Goal: Use online tool/utility: Utilize a website feature to perform a specific function

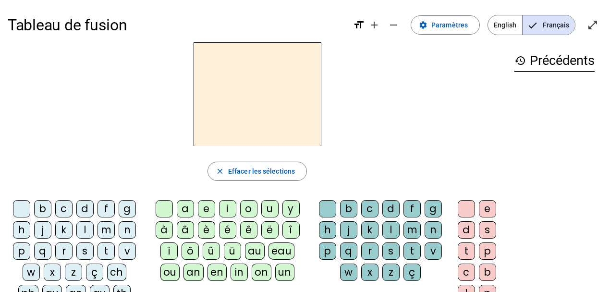
scroll to position [8, 0]
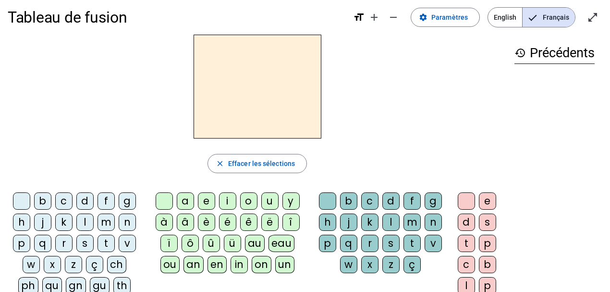
click at [83, 202] on div "d" at bounding box center [84, 200] width 17 height 17
click at [268, 198] on div "u" at bounding box center [269, 200] width 17 height 17
click at [371, 203] on div "c" at bounding box center [369, 200] width 17 height 17
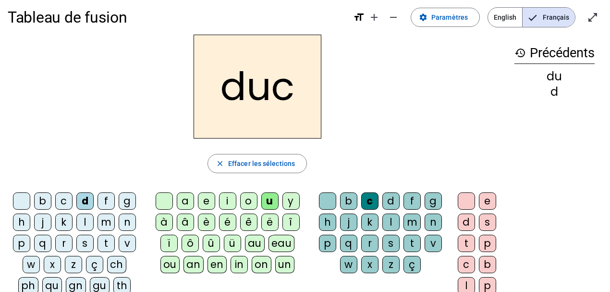
click at [330, 201] on div at bounding box center [327, 200] width 17 height 17
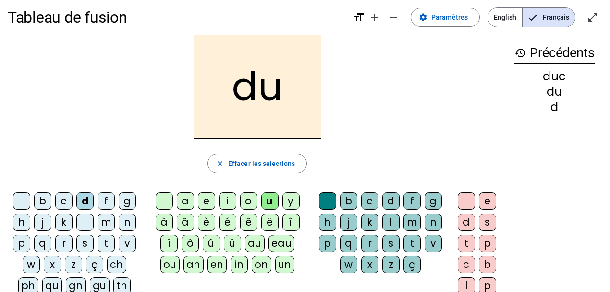
click at [206, 201] on div "e" at bounding box center [206, 200] width 17 height 17
click at [130, 219] on div "n" at bounding box center [127, 221] width 17 height 17
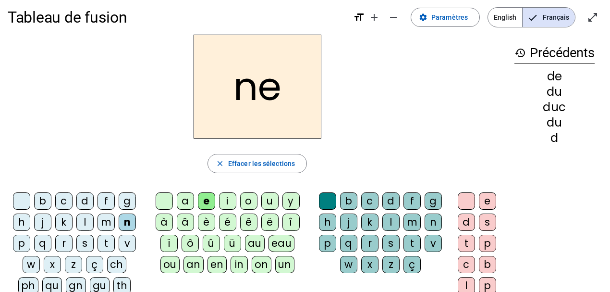
click at [101, 219] on div "m" at bounding box center [106, 221] width 17 height 17
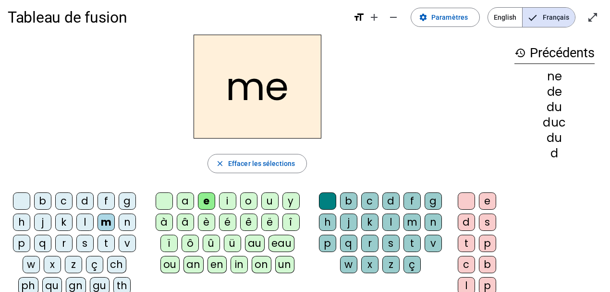
click at [85, 242] on div "s" at bounding box center [84, 243] width 17 height 17
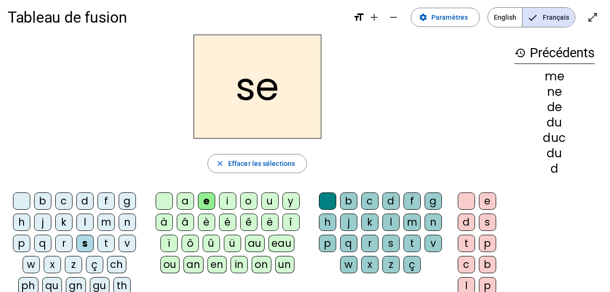
click at [268, 204] on div "u" at bounding box center [269, 200] width 17 height 17
click at [88, 202] on div "d" at bounding box center [84, 200] width 17 height 17
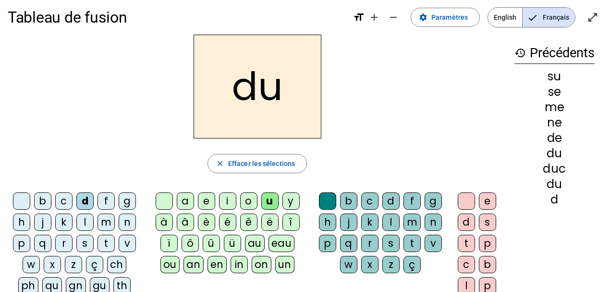
click at [87, 221] on div "l" at bounding box center [84, 221] width 17 height 17
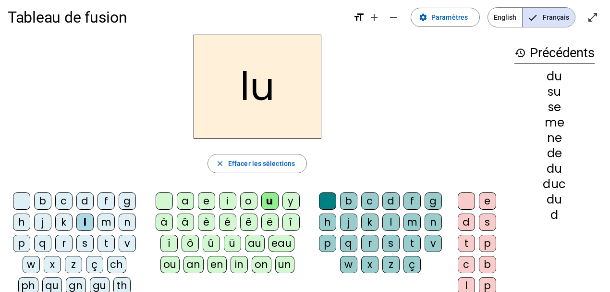
click at [186, 204] on div "a" at bounding box center [185, 200] width 17 height 17
click at [371, 199] on div "c" at bounding box center [369, 200] width 17 height 17
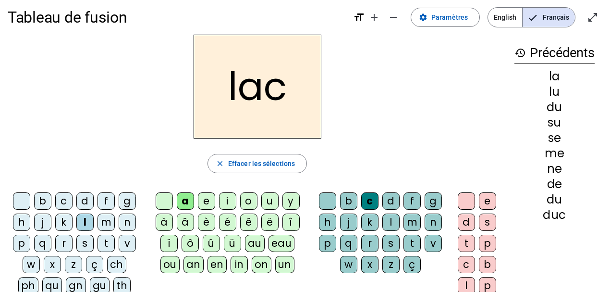
click at [103, 239] on div "t" at bounding box center [106, 243] width 17 height 17
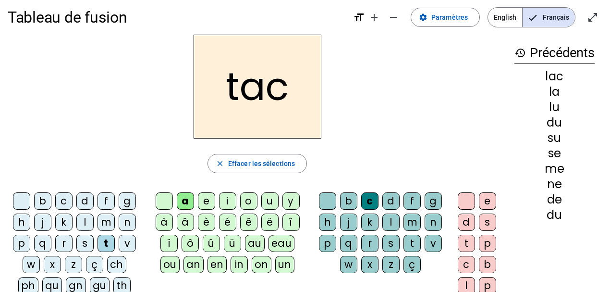
click at [45, 200] on div "b" at bounding box center [42, 200] width 17 height 17
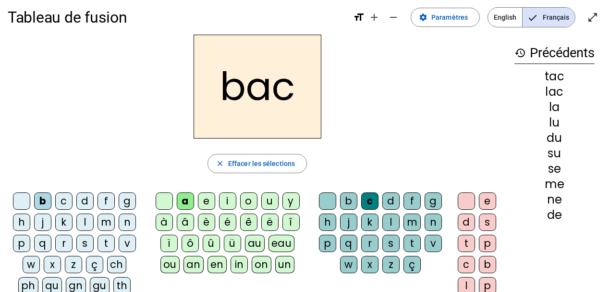
click at [85, 239] on div "s" at bounding box center [84, 243] width 17 height 17
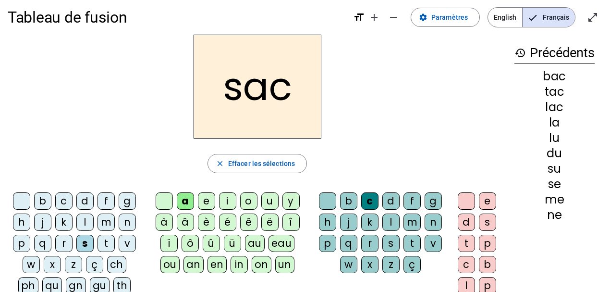
click at [206, 199] on div "e" at bounding box center [206, 200] width 17 height 17
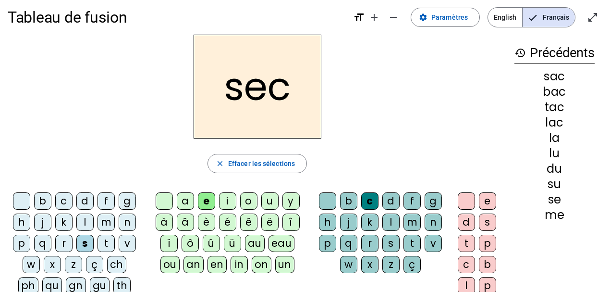
click at [392, 222] on div "l" at bounding box center [391, 221] width 17 height 17
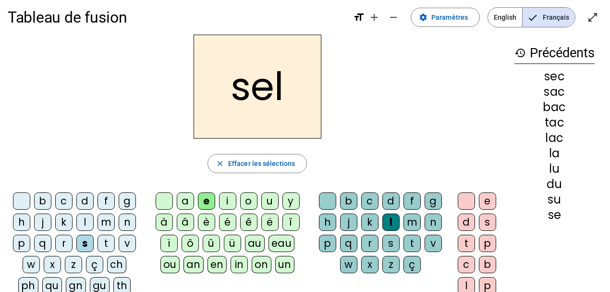
click at [251, 198] on div "o" at bounding box center [248, 200] width 17 height 17
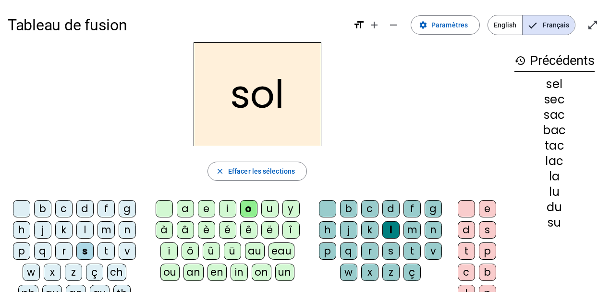
click at [556, 190] on div "lu" at bounding box center [555, 192] width 80 height 12
drag, startPoint x: 564, startPoint y: 206, endPoint x: 566, endPoint y: 229, distance: 23.2
click at [566, 229] on div "history Précédents sel sec sac bac tac lac la lu du su" at bounding box center [555, 210] width 96 height 336
click at [410, 225] on div "m" at bounding box center [412, 229] width 17 height 17
